Goal: Information Seeking & Learning: Learn about a topic

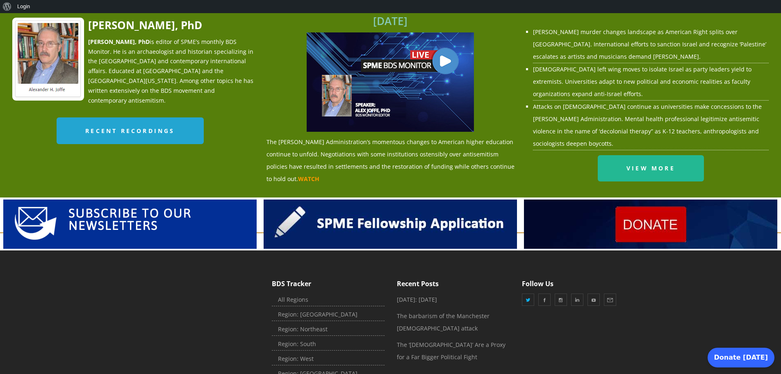
scroll to position [975, 0]
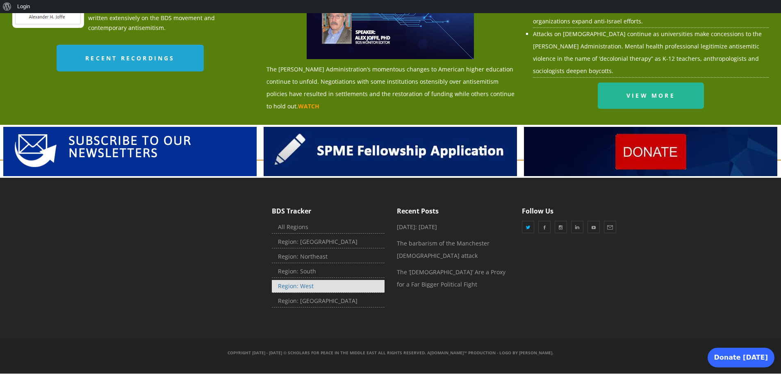
click at [302, 286] on link "Region: West" at bounding box center [328, 286] width 113 height 13
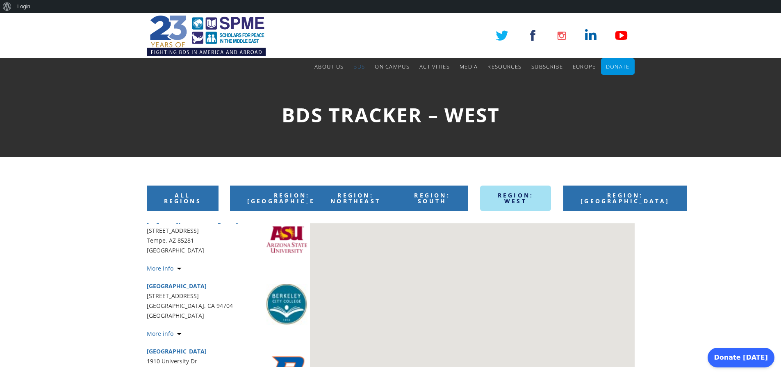
scroll to position [164, 0]
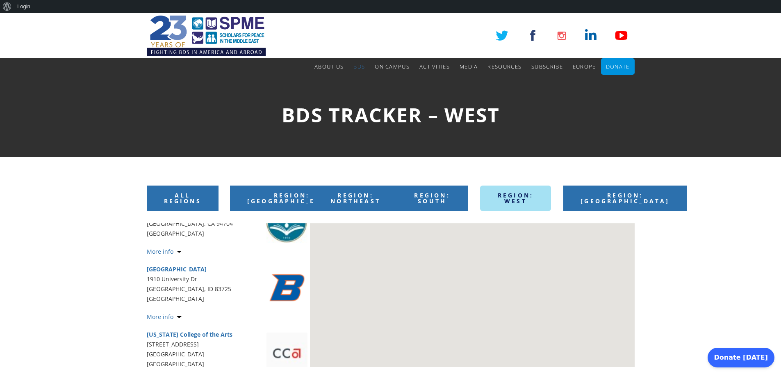
click at [176, 312] on link "More info" at bounding box center [164, 316] width 35 height 8
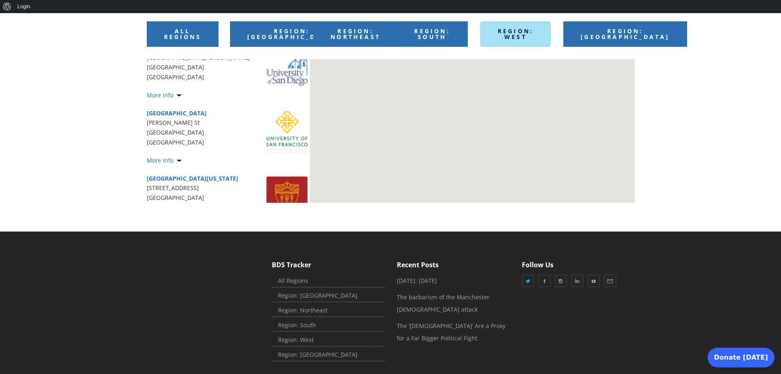
scroll to position [4372, 0]
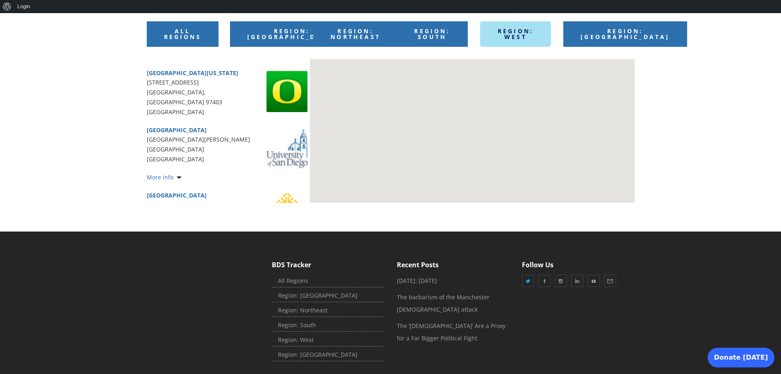
click at [182, 369] on link "[GEOGRAPHIC_DATA][US_STATE]" at bounding box center [192, 373] width 91 height 8
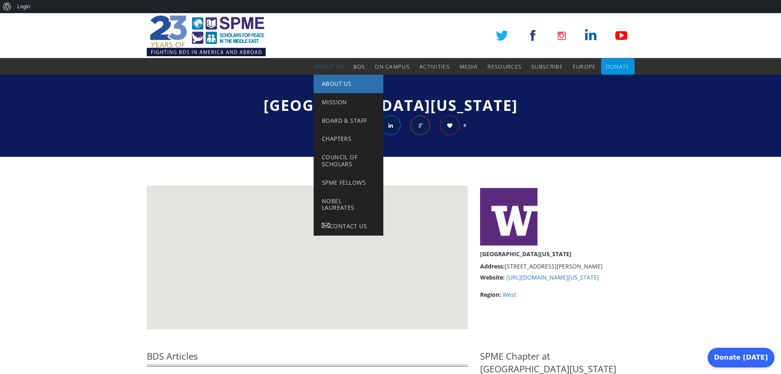
click at [327, 84] on span "About Us" at bounding box center [337, 84] width 30 height 8
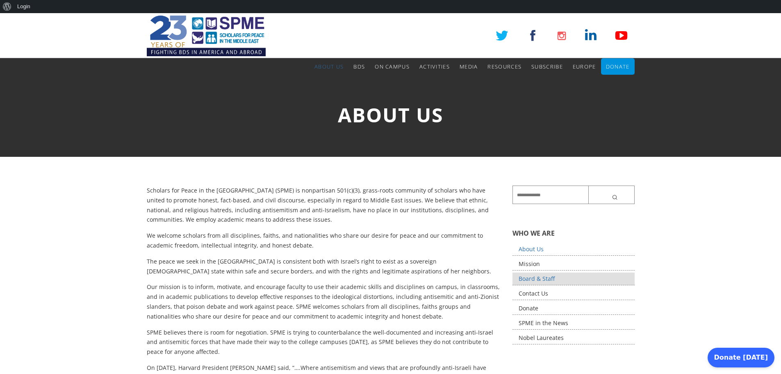
click at [553, 277] on link "Board & Staff" at bounding box center [574, 278] width 122 height 13
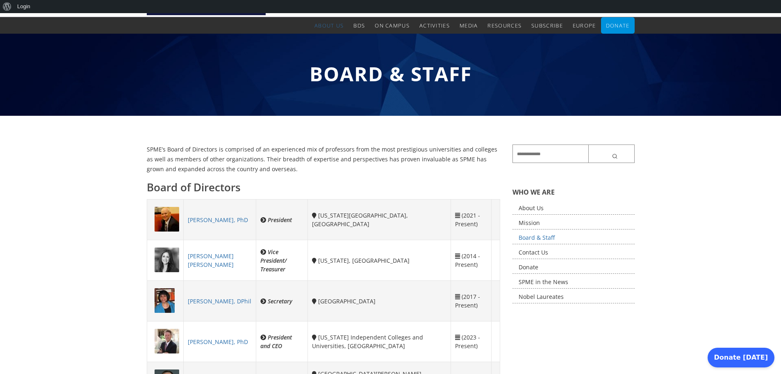
scroll to position [39, 0]
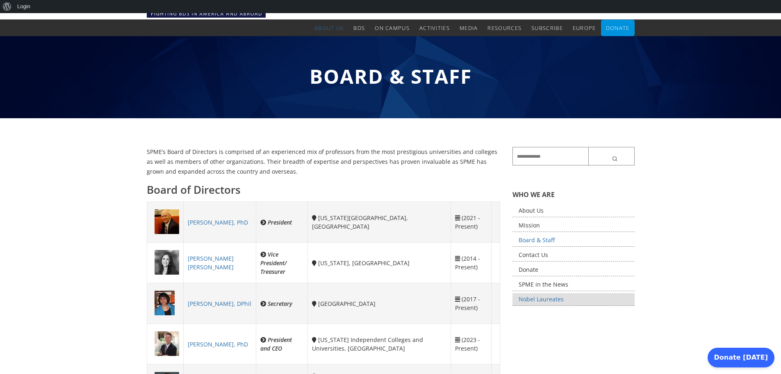
click at [553, 301] on link "Nobel Laureates" at bounding box center [574, 299] width 122 height 13
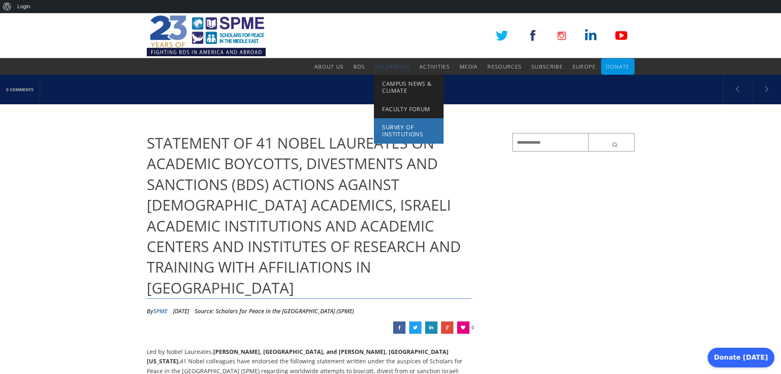
click at [401, 132] on span "Survey of Institutions" at bounding box center [402, 130] width 41 height 15
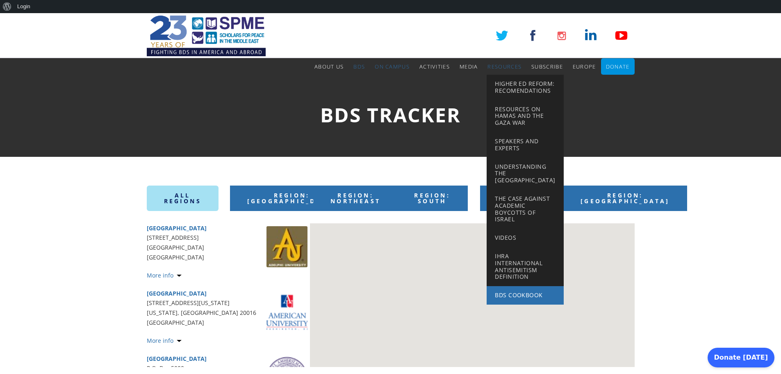
click at [520, 295] on span "BDS Cookbook" at bounding box center [519, 295] width 48 height 8
